Goal: Find specific page/section: Find specific page/section

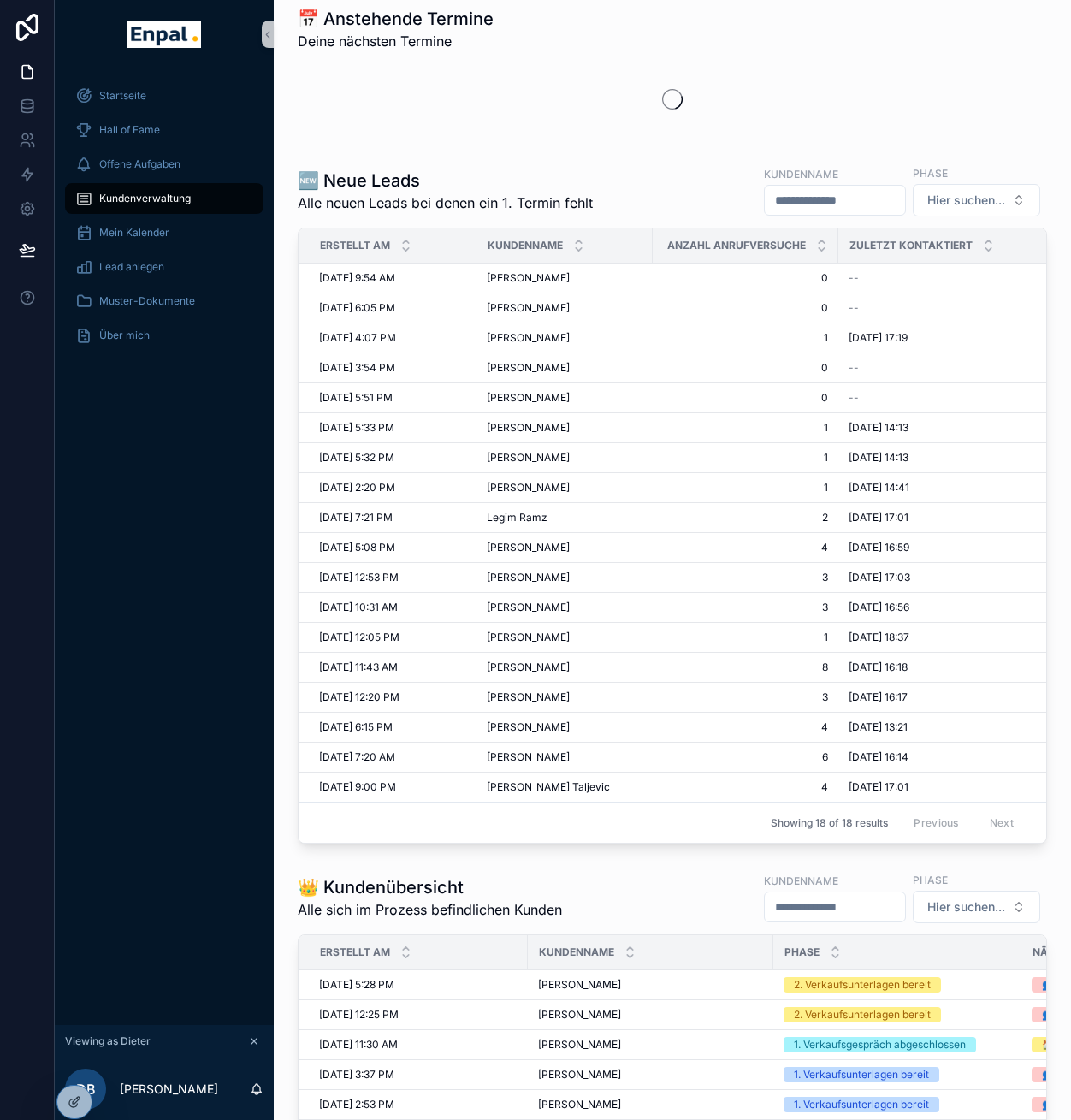
scroll to position [88, 0]
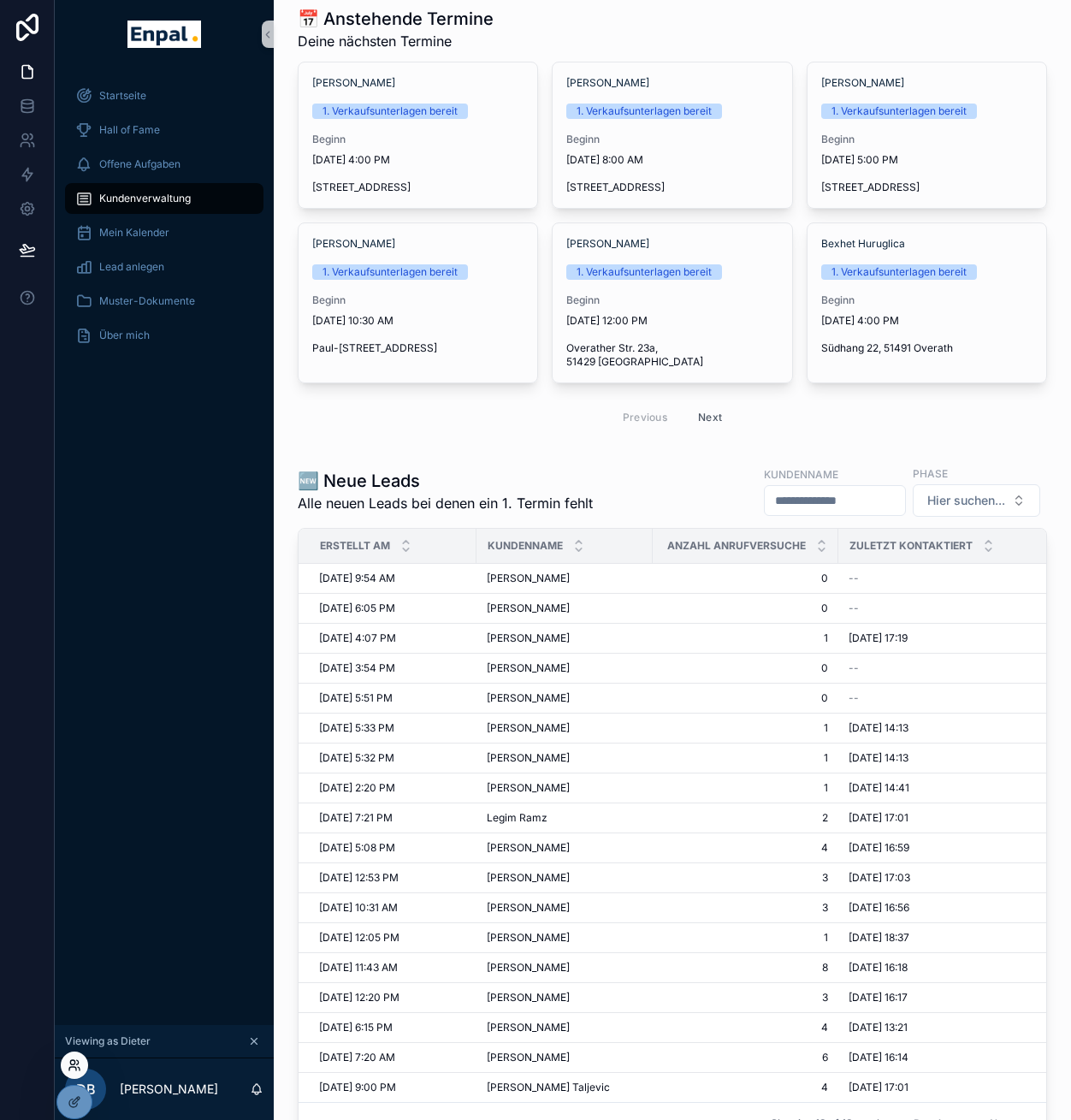
click at [72, 1063] on icon at bounding box center [74, 1065] width 14 height 14
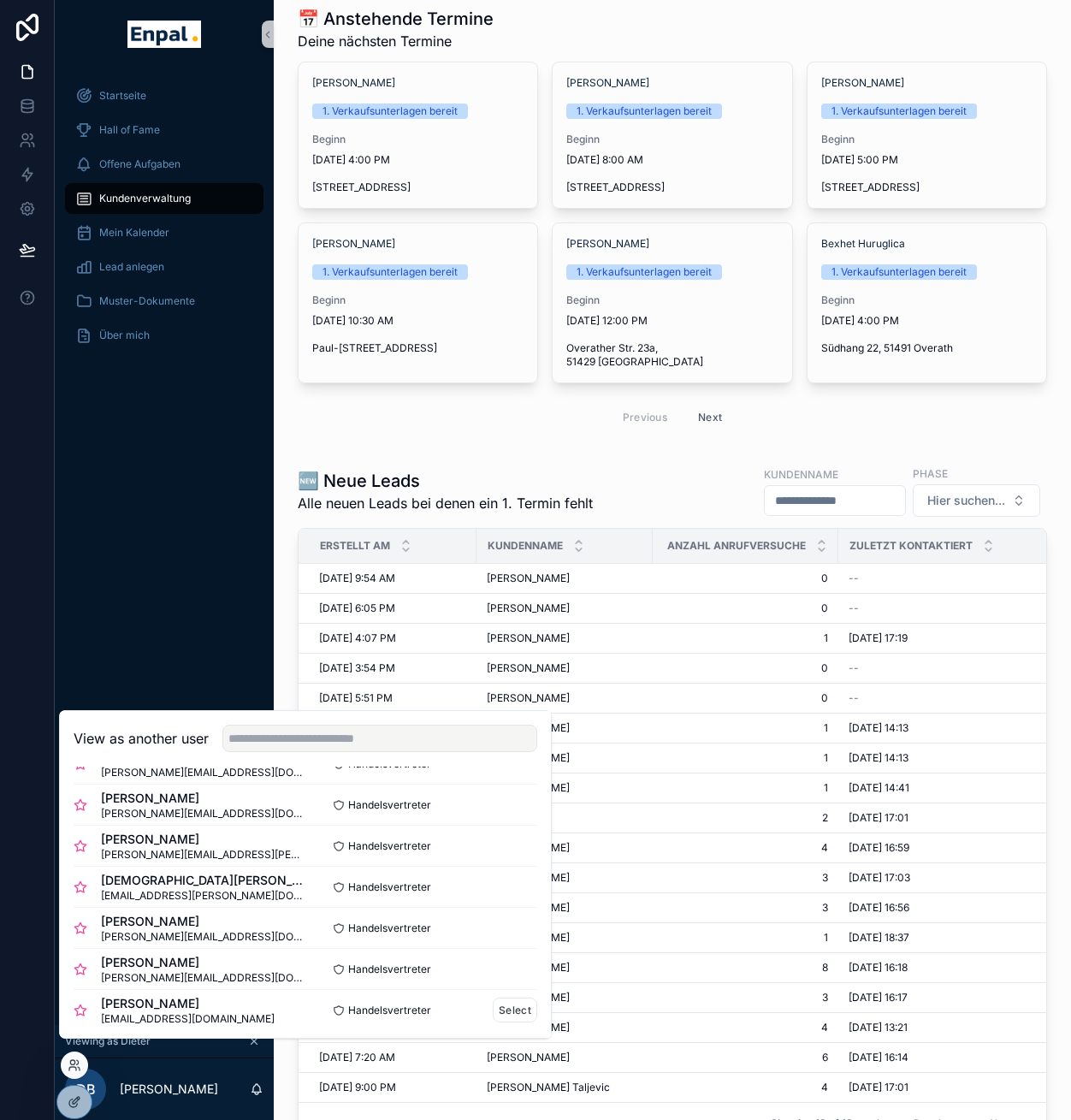
scroll to position [691, 0]
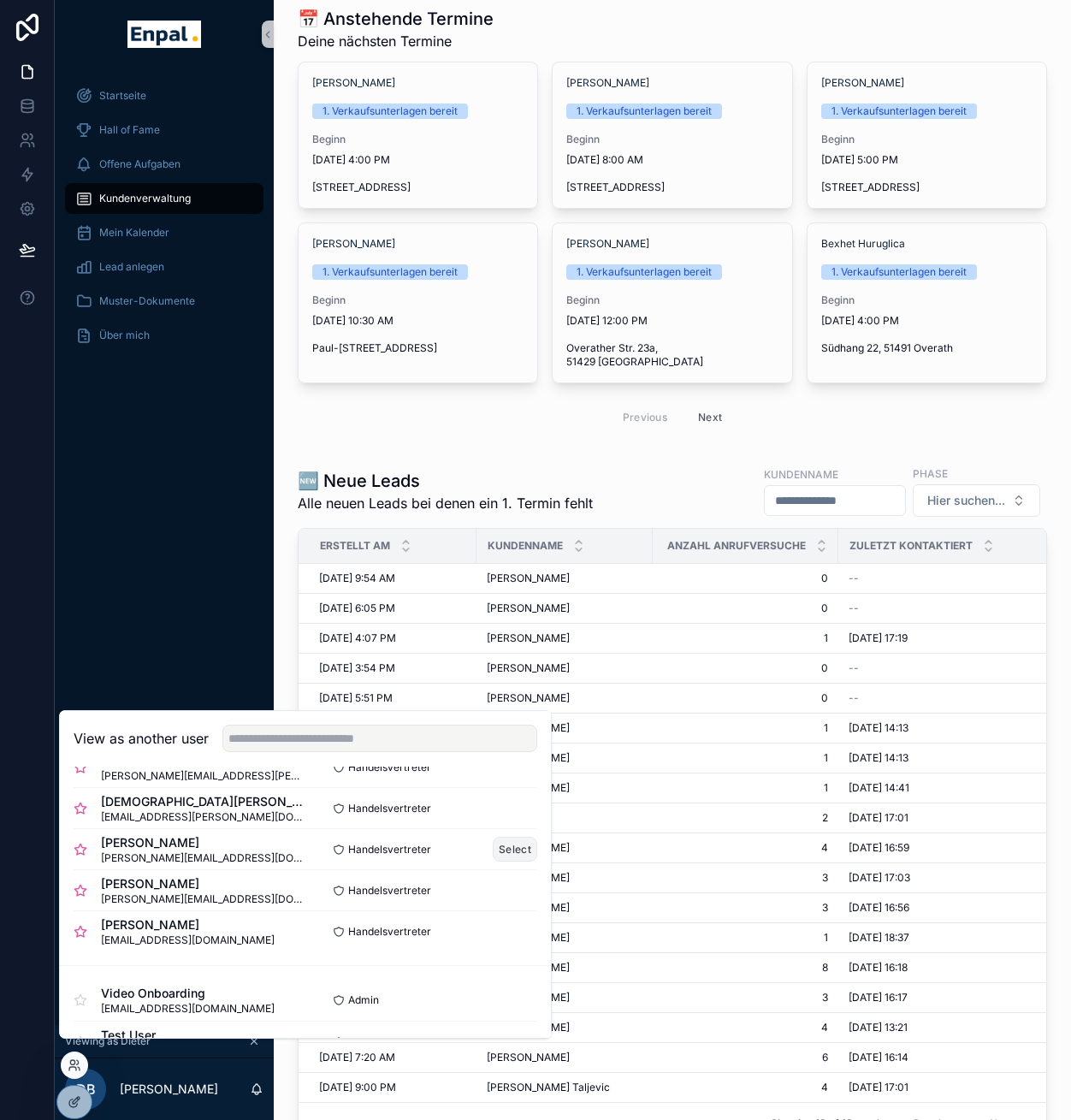
click at [506, 861] on button "Select" at bounding box center [514, 848] width 44 height 24
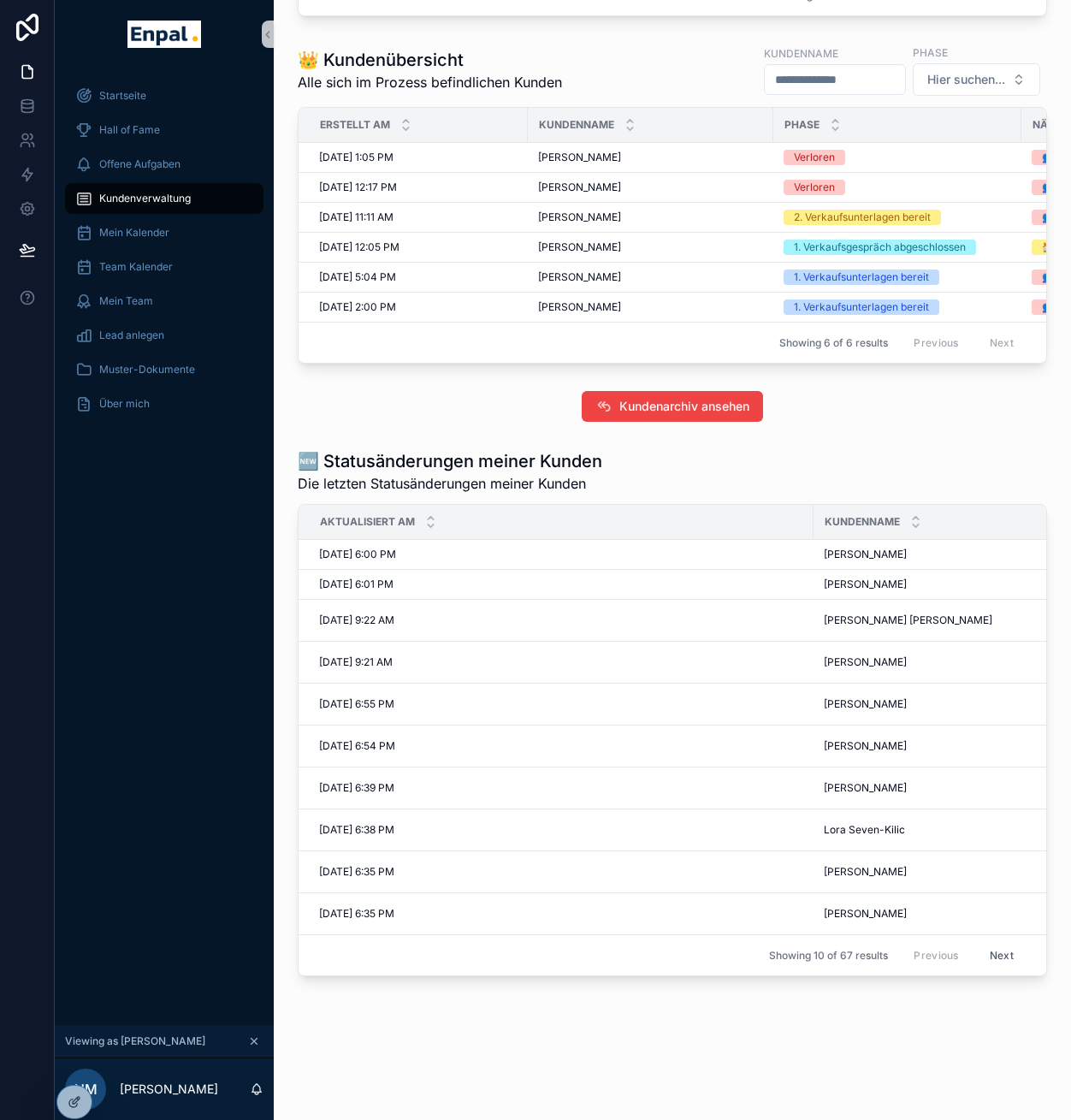
scroll to position [809, 0]
click at [69, 1061] on icon at bounding box center [74, 1065] width 14 height 14
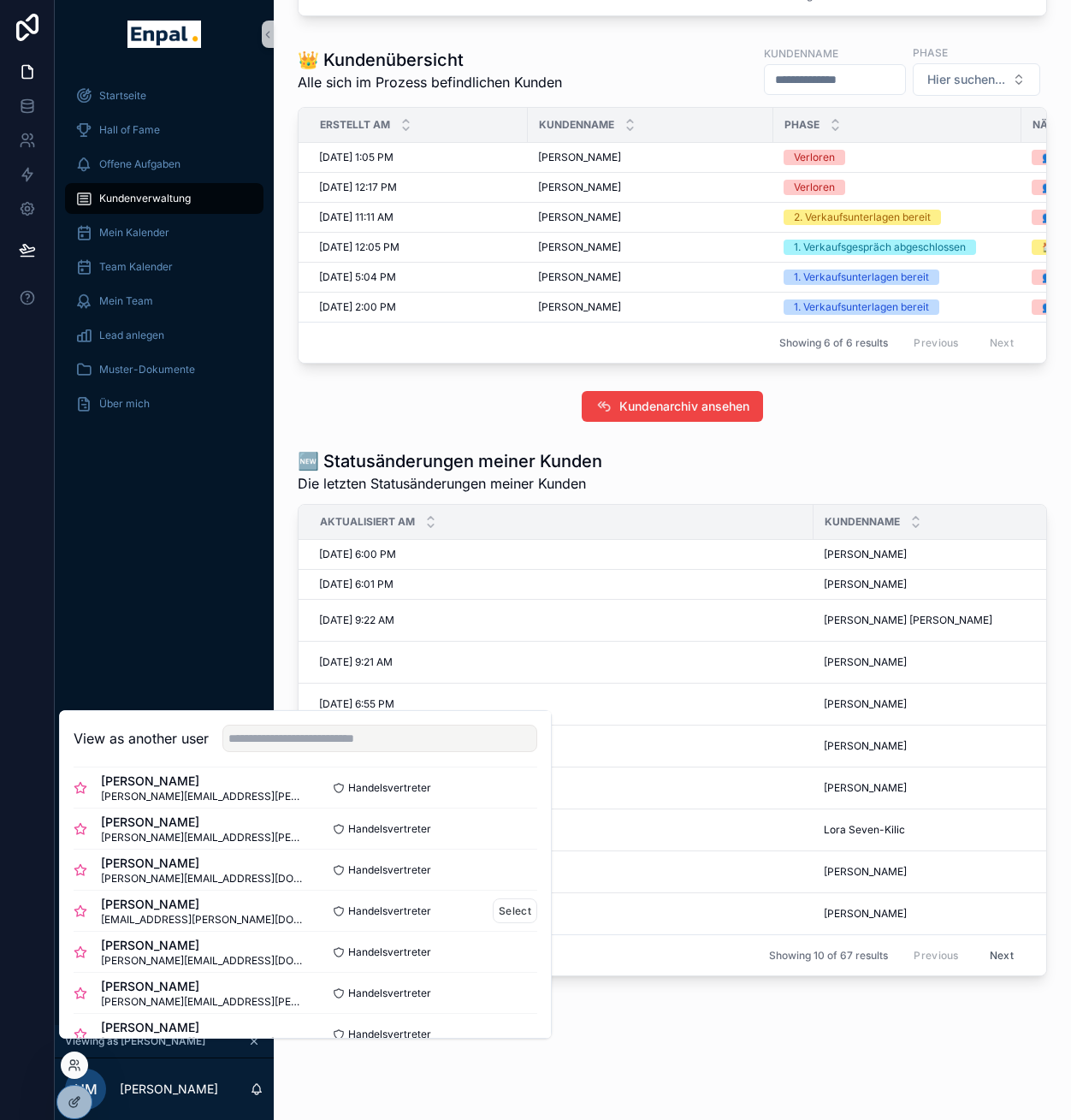
scroll to position [271, 0]
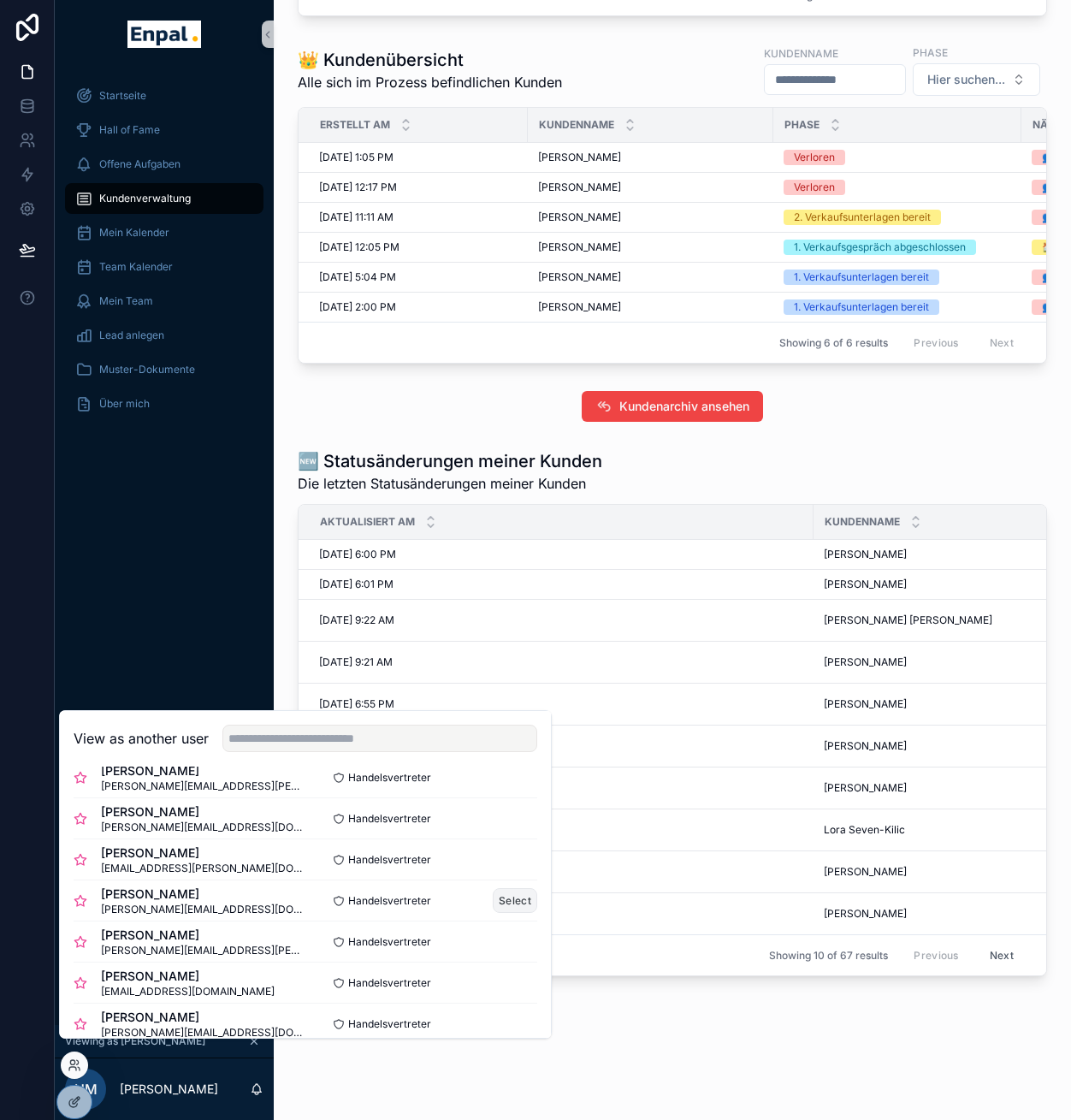
click at [493, 913] on button "Select" at bounding box center [514, 900] width 44 height 24
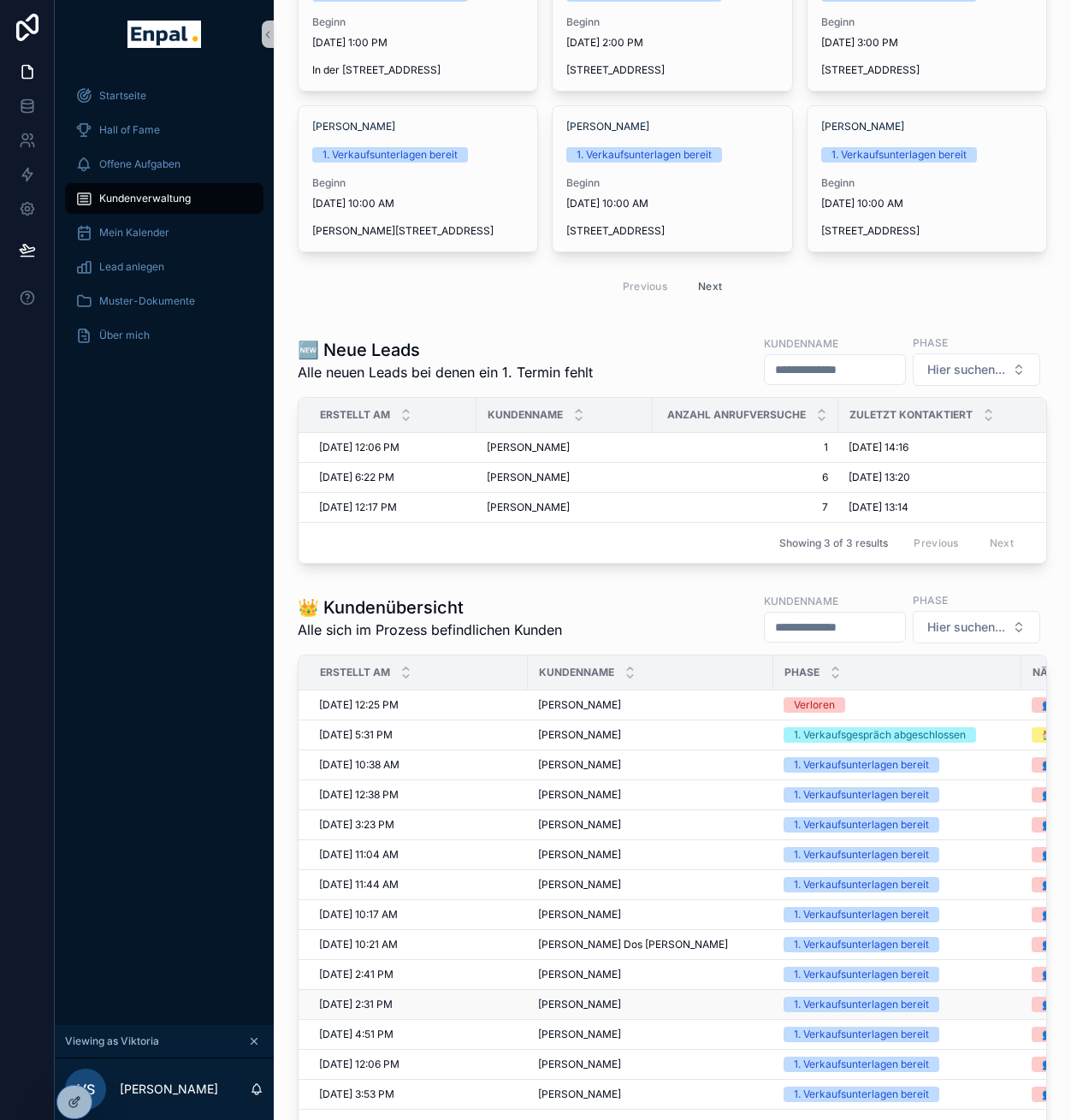
scroll to position [465, 0]
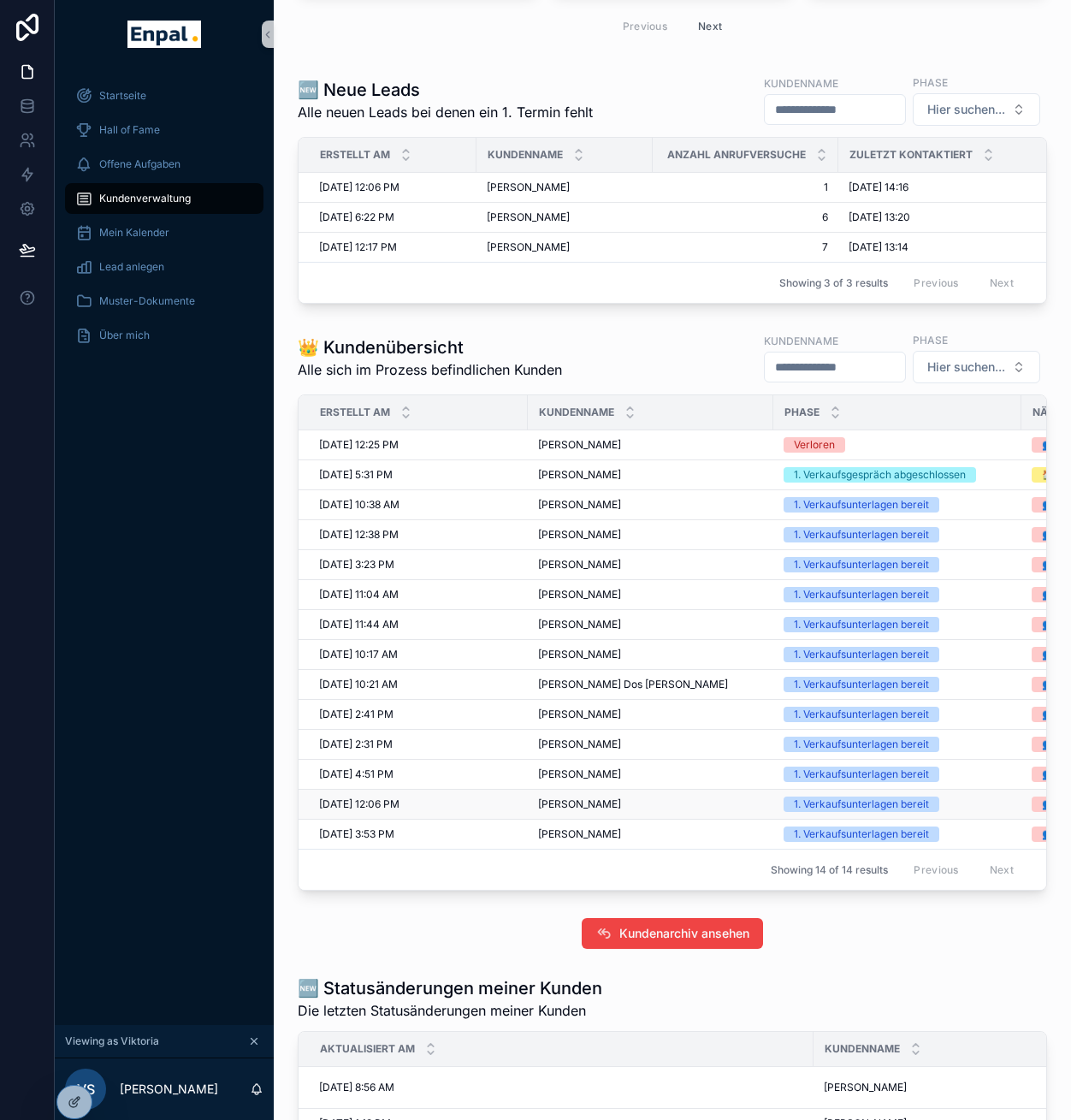
click at [623, 811] on div "Volker Laux Volker Laux" at bounding box center [650, 804] width 225 height 14
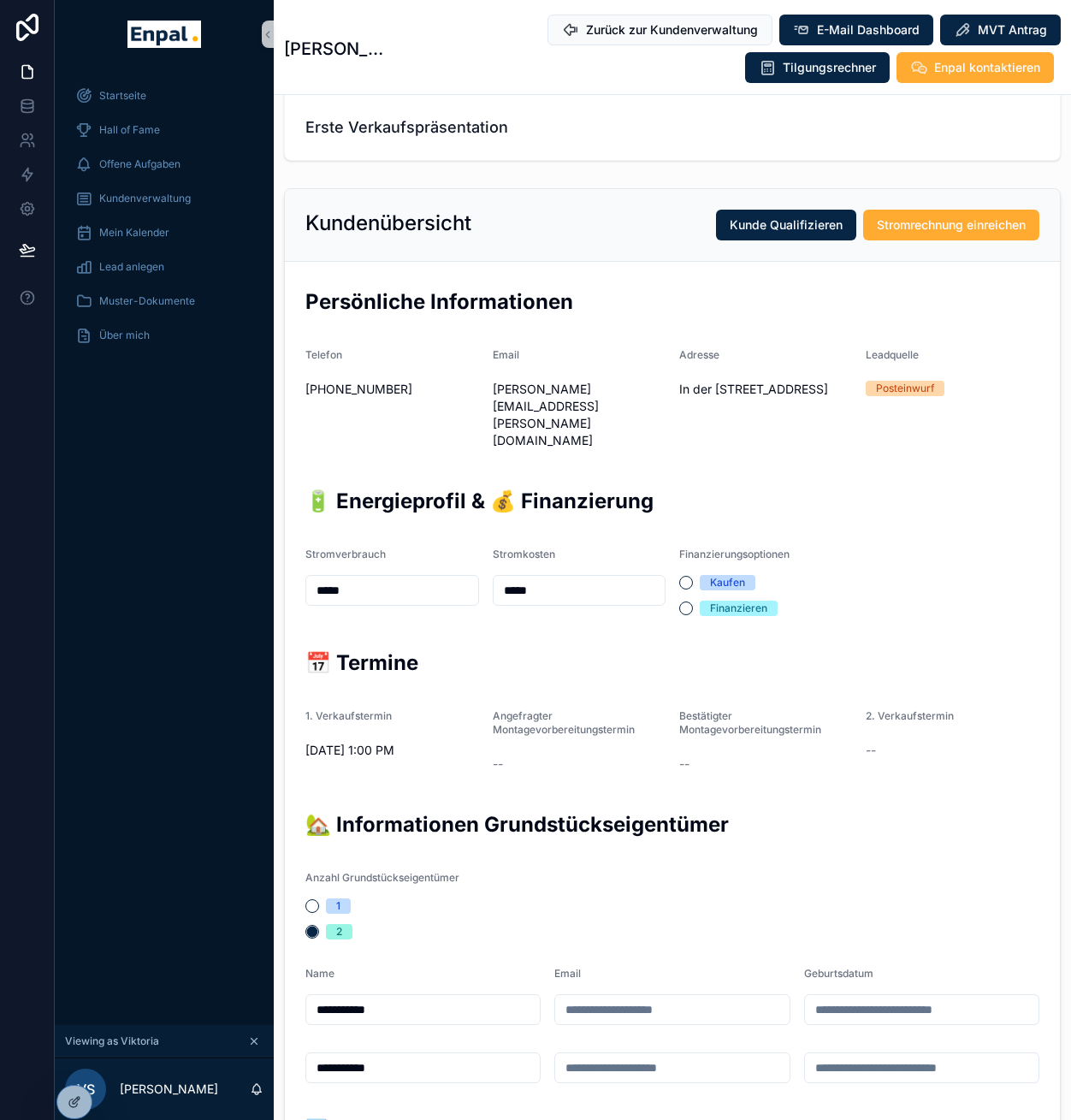
scroll to position [296, 0]
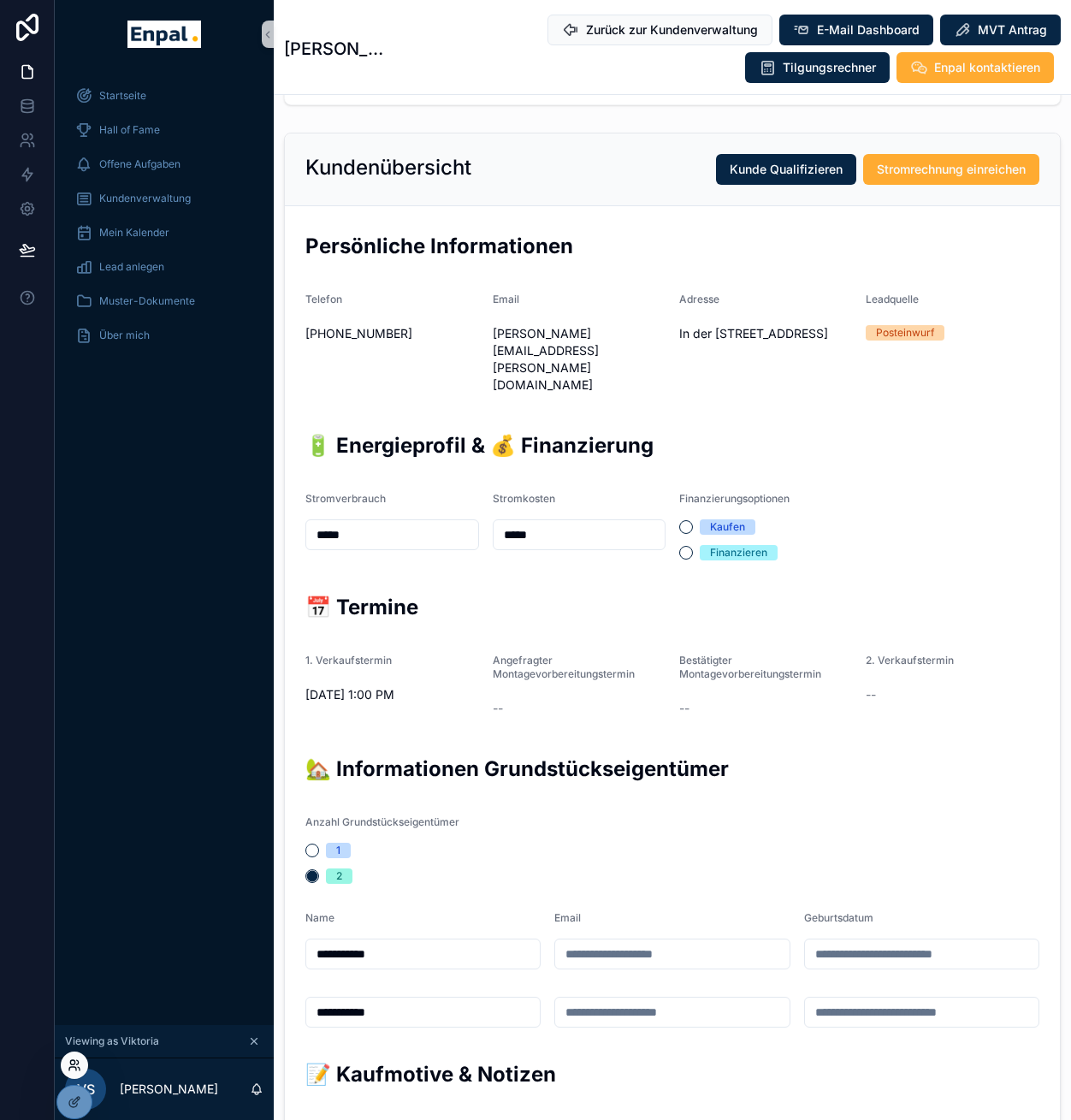
click at [76, 1070] on icon at bounding box center [74, 1065] width 14 height 14
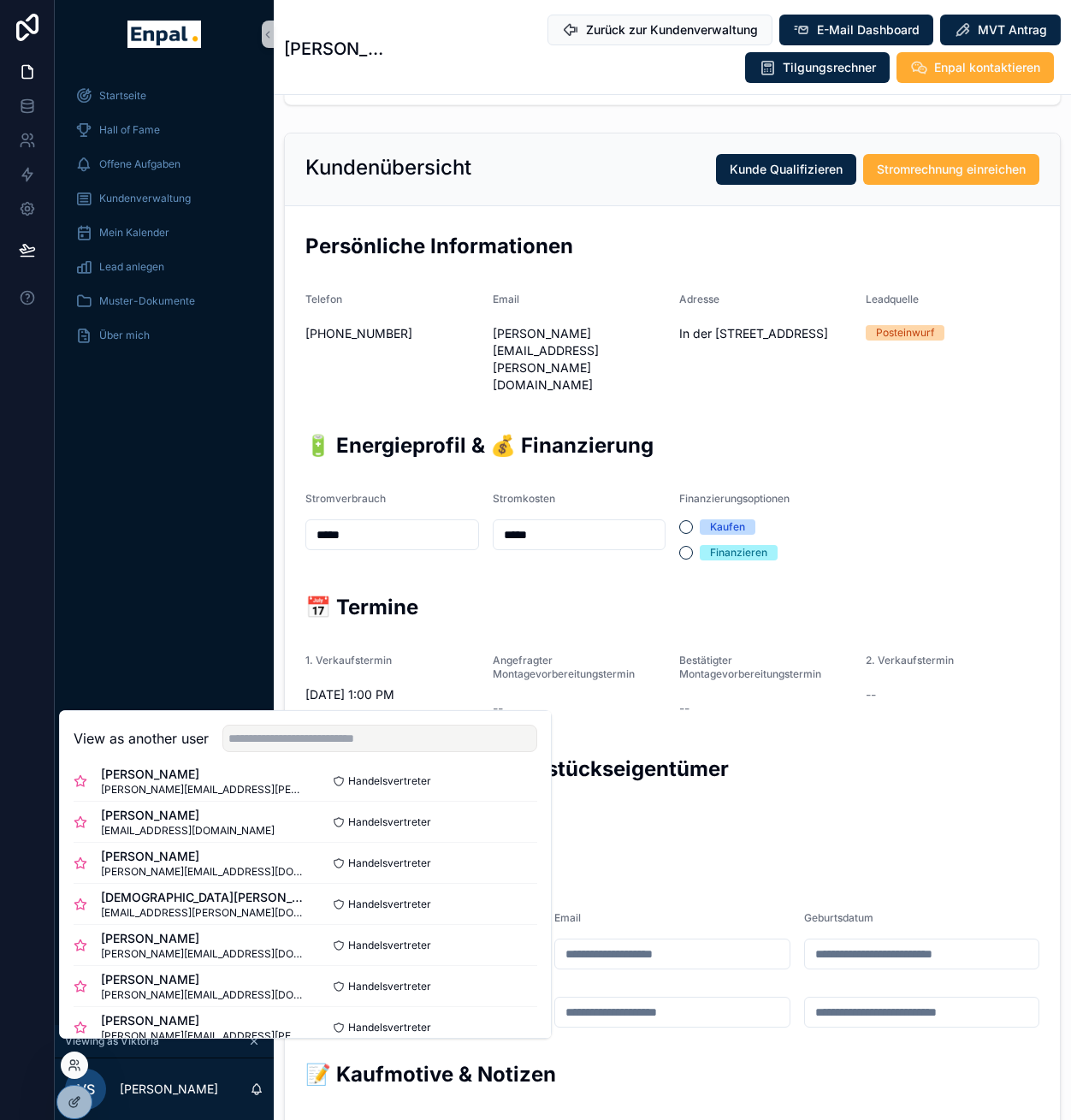
scroll to position [575, 0]
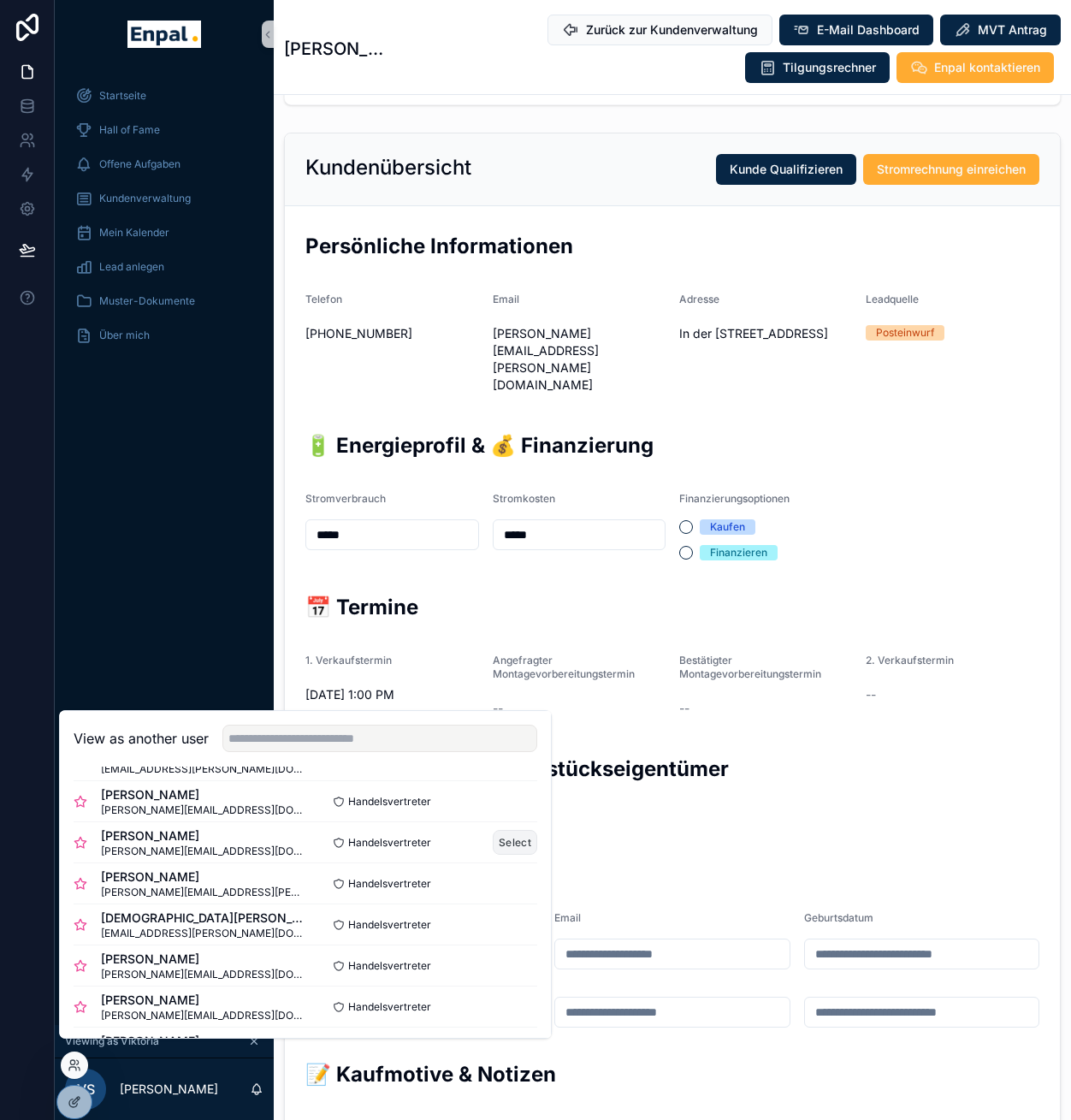
click at [493, 850] on button "Select" at bounding box center [514, 842] width 44 height 24
